Goal: Information Seeking & Learning: Learn about a topic

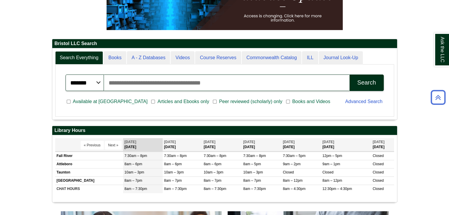
scroll to position [203, 0]
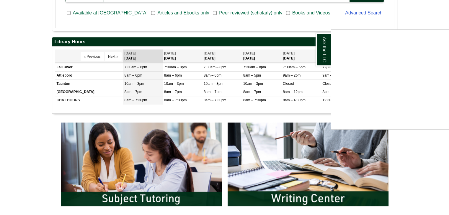
click at [275, 154] on div "Ask the LLC" at bounding box center [224, 107] width 449 height 215
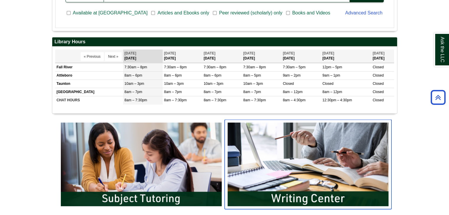
click at [302, 194] on img "slideshow" at bounding box center [307, 165] width 167 height 90
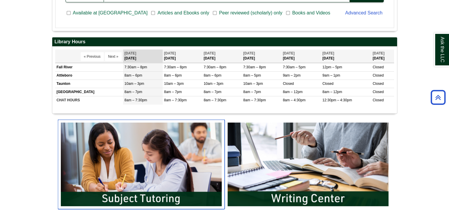
click at [155, 162] on img "slideshow" at bounding box center [141, 165] width 167 height 90
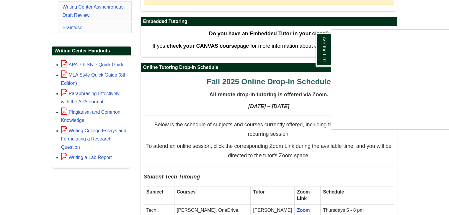
scroll to position [44, 0]
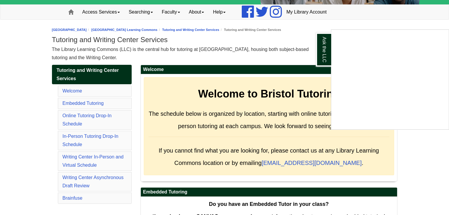
click at [211, 29] on div "Ask the LLC" at bounding box center [224, 107] width 449 height 215
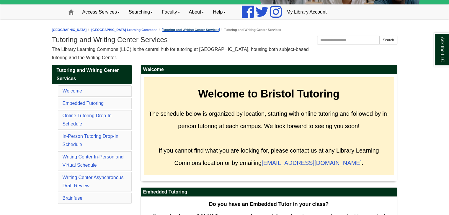
click at [215, 28] on link "Tutoring and Writing Center Services" at bounding box center [190, 30] width 57 height 4
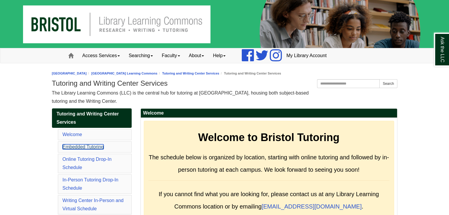
click at [80, 147] on link "Embedded Tutoring" at bounding box center [83, 147] width 41 height 5
